Goal: Use online tool/utility

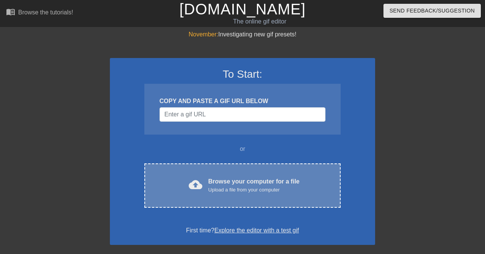
click at [219, 174] on div "cloud_upload Browse your computer for a file Upload a file from your computer C…" at bounding box center [242, 185] width 196 height 44
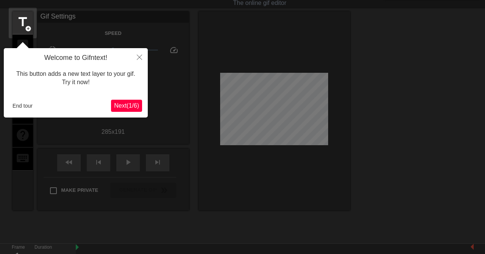
scroll to position [19, 0]
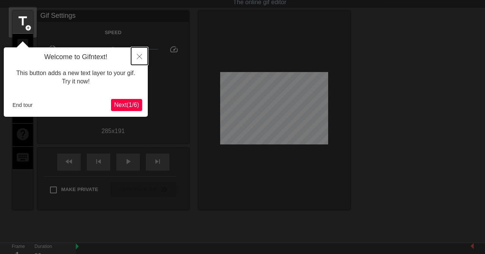
click at [143, 58] on button "Close" at bounding box center [139, 55] width 17 height 17
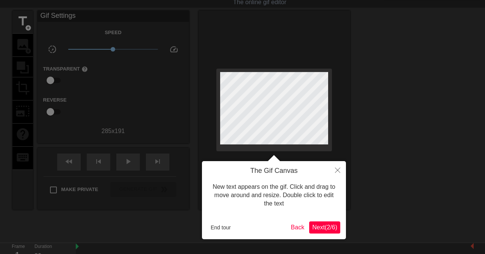
scroll to position [0, 0]
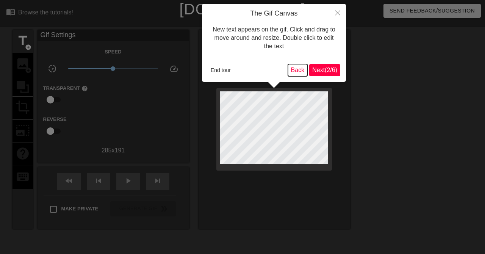
click at [293, 75] on button "Back" at bounding box center [298, 70] width 20 height 12
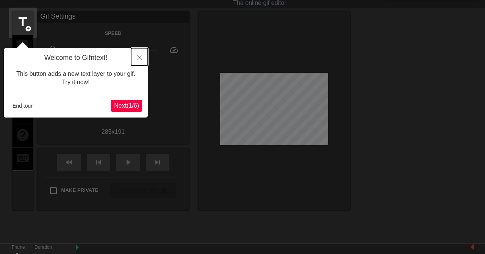
click at [142, 59] on button "Close" at bounding box center [139, 56] width 17 height 17
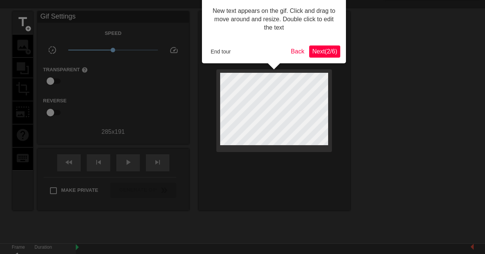
scroll to position [0, 0]
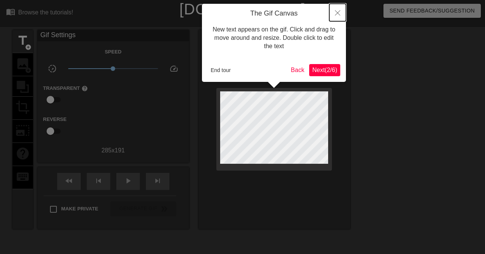
click at [342, 12] on button "Close" at bounding box center [337, 12] width 17 height 17
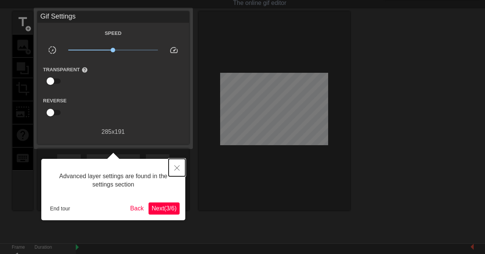
click at [178, 169] on icon "Close" at bounding box center [176, 167] width 5 height 5
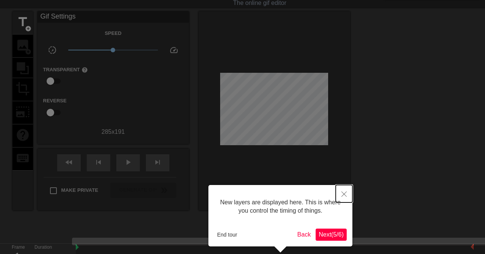
click at [348, 200] on button "Close" at bounding box center [344, 193] width 17 height 17
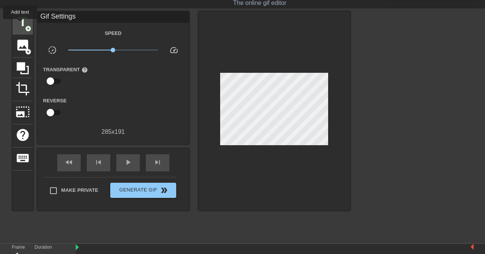
click at [20, 24] on span "title" at bounding box center [23, 22] width 14 height 14
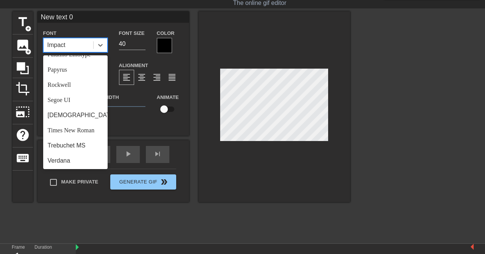
scroll to position [262, 0]
click at [58, 158] on div "Verdana" at bounding box center [75, 159] width 64 height 15
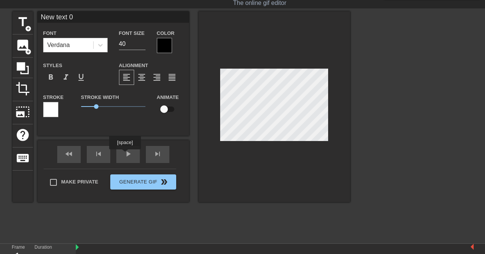
click at [125, 155] on div "play_arrow" at bounding box center [127, 154] width 23 height 17
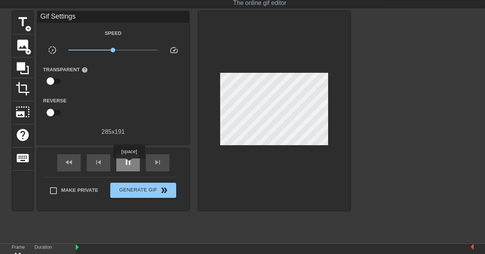
click at [129, 164] on span "pause" at bounding box center [128, 162] width 9 height 9
click at [24, 33] on div "title add_circle" at bounding box center [23, 22] width 20 height 23
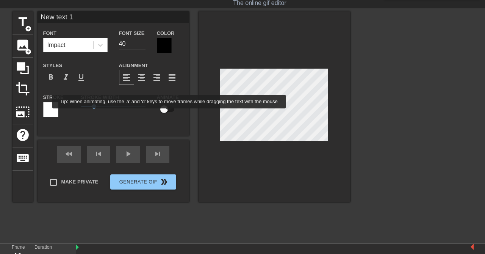
click at [169, 115] on input "checkbox" at bounding box center [164, 109] width 43 height 14
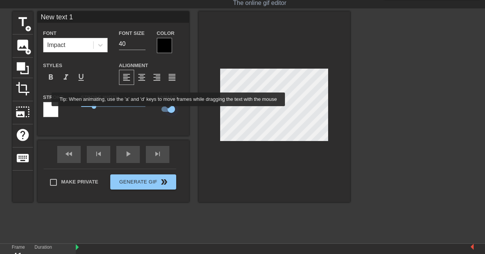
click at [168, 112] on input "checkbox" at bounding box center [171, 109] width 43 height 14
checkbox input "false"
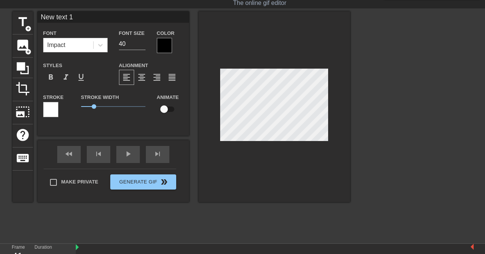
type input "New text 0"
